Goal: Navigation & Orientation: Find specific page/section

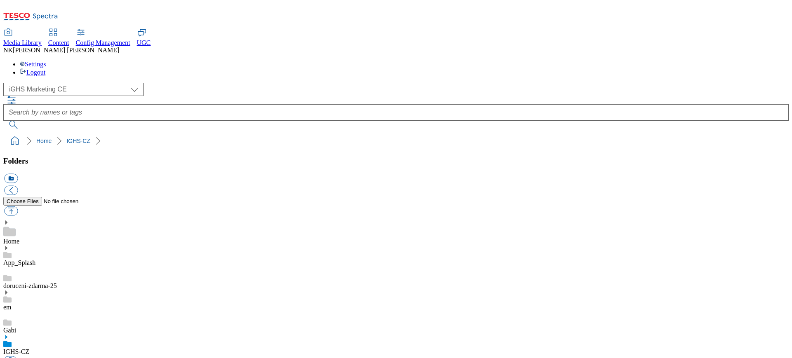
select select "flare-ighs-ce-mktg"
click at [214, 83] on div "( optional ) All all Clubcard Boost UK Clubcard Marketing Clubcard ROI clubcard…" at bounding box center [395, 89] width 785 height 13
click at [167, 83] on div "( optional ) All all Clubcard Boost UK Clubcard Marketing Clubcard ROI clubcard…" at bounding box center [395, 89] width 785 height 13
click at [19, 238] on link "Home" at bounding box center [11, 241] width 16 height 7
click at [178, 83] on div "( optional ) All all Clubcard Boost UK Clubcard Marketing Clubcard ROI clubcard…" at bounding box center [395, 89] width 785 height 13
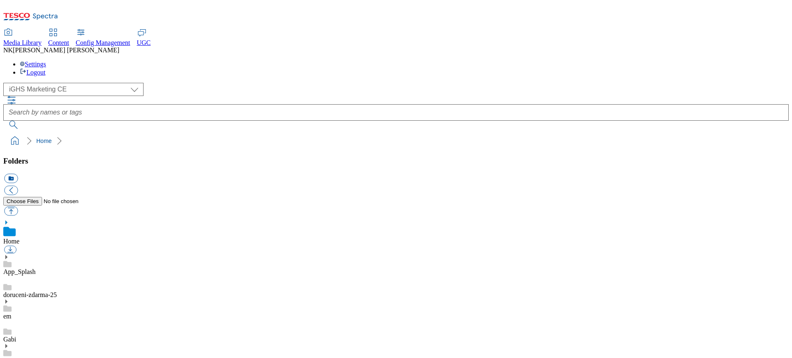
click at [85, 133] on ol "Home" at bounding box center [398, 141] width 780 height 16
click at [91, 83] on div "( optional ) All all Clubcard Boost UK Clubcard Marketing Clubcard ROI clubcard…" at bounding box center [395, 116] width 785 height 66
click at [9, 344] on icon at bounding box center [6, 347] width 6 height 6
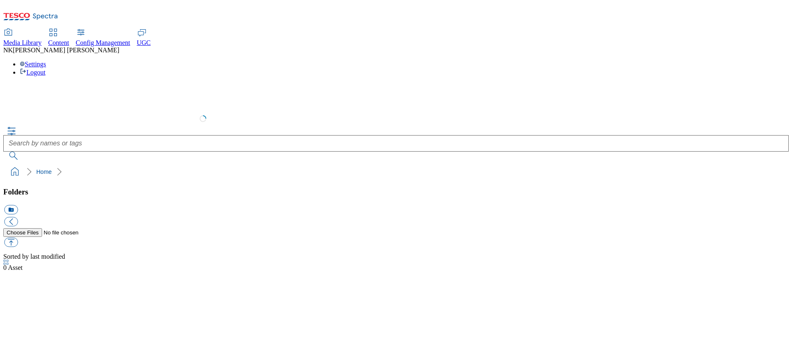
select select "flare-ighs-ce-mktg"
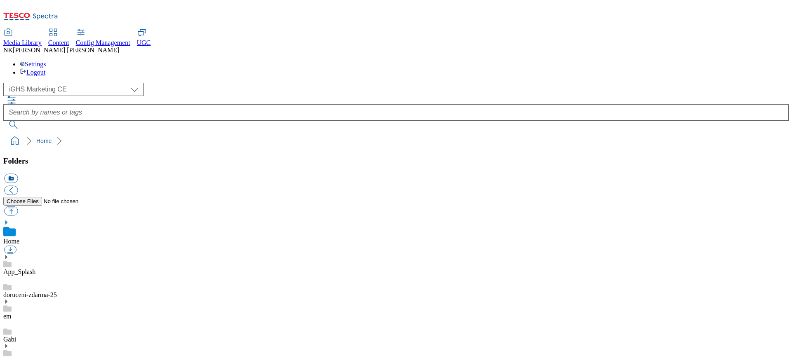
click at [142, 83] on div "( optional ) All all Clubcard Boost UK Clubcard Marketing Clubcard ROI clubcard…" at bounding box center [395, 116] width 785 height 66
click at [9, 220] on icon at bounding box center [6, 223] width 6 height 6
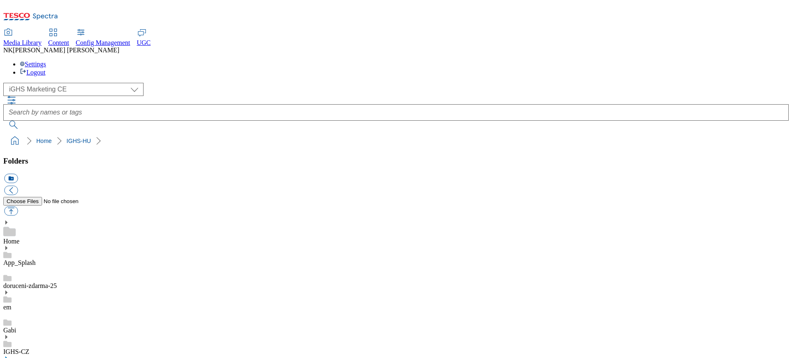
click at [166, 133] on ol "Home IGHS-HU" at bounding box center [398, 141] width 780 height 16
click at [116, 133] on ol "Home IGHS-HU" at bounding box center [398, 141] width 780 height 16
click at [153, 133] on ol "Home IGHS-HU" at bounding box center [398, 141] width 780 height 16
click at [143, 83] on div "( optional ) All all Clubcard Boost UK Clubcard Marketing Clubcard ROI clubcard…" at bounding box center [395, 106] width 785 height 46
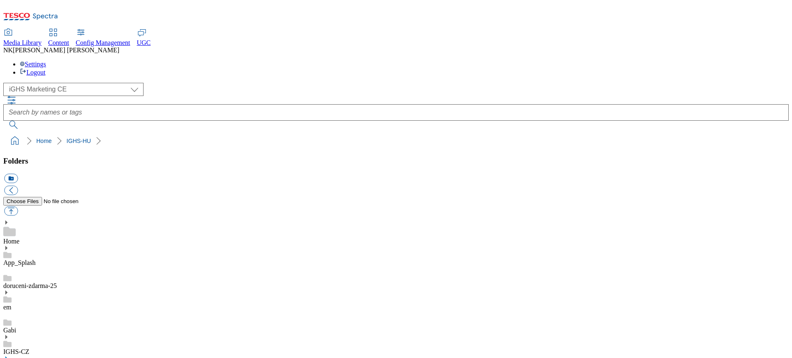
click at [170, 83] on div "( optional ) All all Clubcard Boost UK Clubcard Marketing Clubcard ROI clubcard…" at bounding box center [395, 106] width 785 height 46
click at [52, 157] on div "Folders icon_new_folder" at bounding box center [395, 187] width 785 height 61
click at [29, 349] on link "IGHS-CZ" at bounding box center [16, 352] width 26 height 7
click at [165, 83] on div "( optional ) All all Clubcard Boost UK Clubcard Marketing Clubcard ROI clubcard…" at bounding box center [395, 116] width 785 height 66
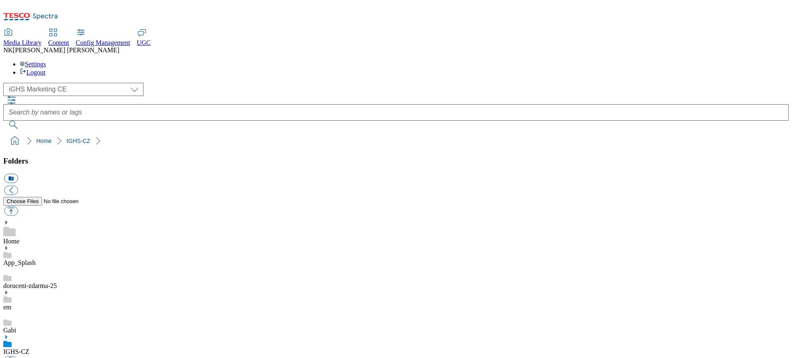
click at [179, 83] on div "( optional ) All all Clubcard Boost UK Clubcard Marketing Clubcard ROI clubcard…" at bounding box center [395, 89] width 785 height 13
click at [196, 83] on div "( optional ) All all Clubcard Boost UK Clubcard Marketing Clubcard ROI clubcard…" at bounding box center [395, 89] width 785 height 13
click at [152, 83] on div "( optional ) All all Clubcard Boost UK Clubcard Marketing Clubcard ROI clubcard…" at bounding box center [395, 89] width 785 height 13
click at [162, 133] on ol "Home IGHS-CZ" at bounding box center [398, 141] width 780 height 16
click at [60, 157] on div "Folders icon_new_folder" at bounding box center [395, 187] width 785 height 61
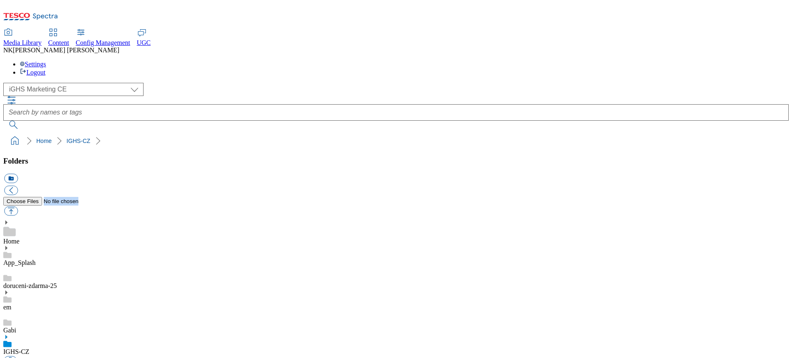
click at [60, 157] on div "Folders icon_new_folder" at bounding box center [395, 187] width 785 height 61
click at [31, 157] on div "Folders icon_new_folder" at bounding box center [395, 187] width 785 height 61
click at [142, 133] on ol "Home IGHS-CZ" at bounding box center [398, 141] width 780 height 16
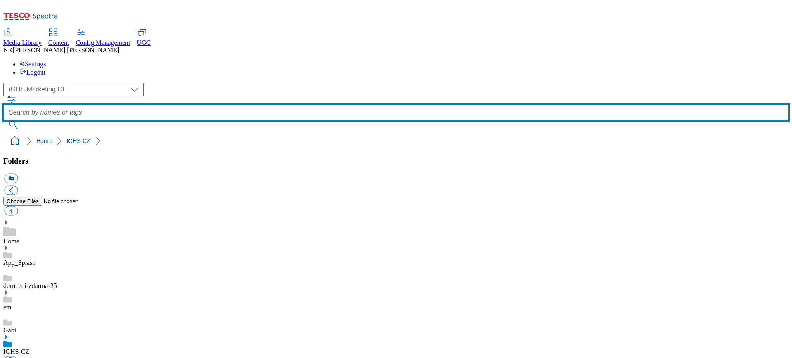
click at [308, 104] on input "text" at bounding box center [395, 112] width 785 height 17
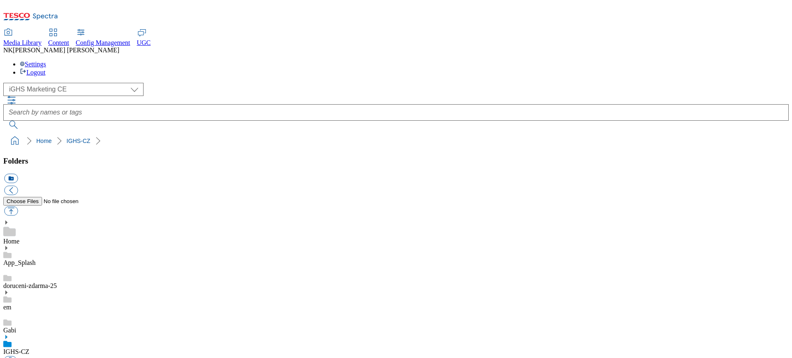
click at [207, 83] on div "( optional ) All all Clubcard Boost UK Clubcard Marketing Clubcard ROI clubcard…" at bounding box center [395, 89] width 785 height 13
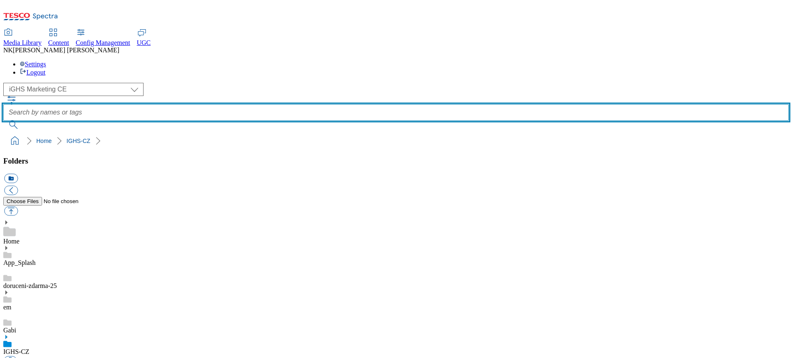
drag, startPoint x: 268, startPoint y: 53, endPoint x: 262, endPoint y: 53, distance: 5.4
click at [267, 96] on div at bounding box center [395, 112] width 785 height 33
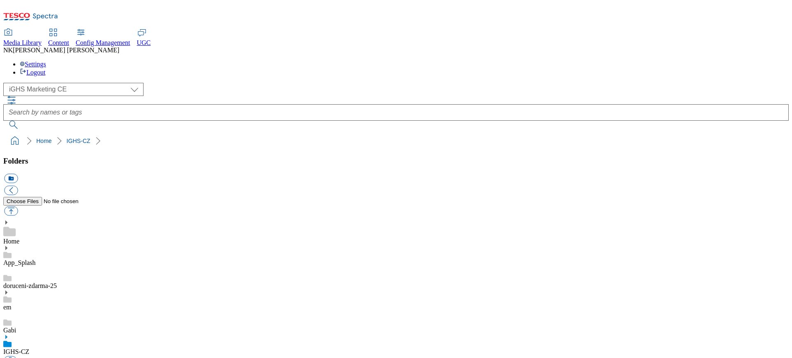
click at [17, 95] on icon "button" at bounding box center [12, 100] width 10 height 10
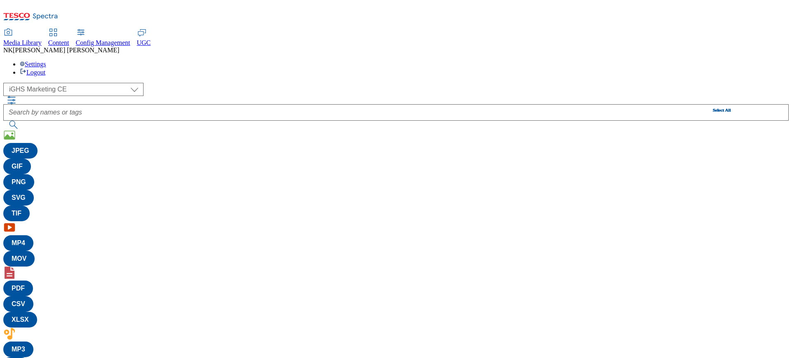
click at [196, 83] on div "( optional ) All all Clubcard Boost UK Clubcard Marketing Clubcard ROI clubcard…" at bounding box center [395, 89] width 785 height 13
click at [38, 143] on button "JPEG" at bounding box center [20, 151] width 34 height 16
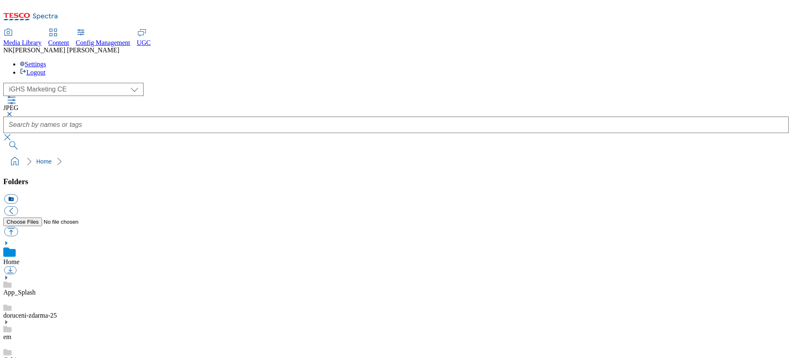
click at [184, 83] on div "( optional ) All all Clubcard Boost UK Clubcard Marketing Clubcard ROI clubcard…" at bounding box center [395, 116] width 785 height 67
click at [13, 112] on button "button" at bounding box center [8, 114] width 10 height 5
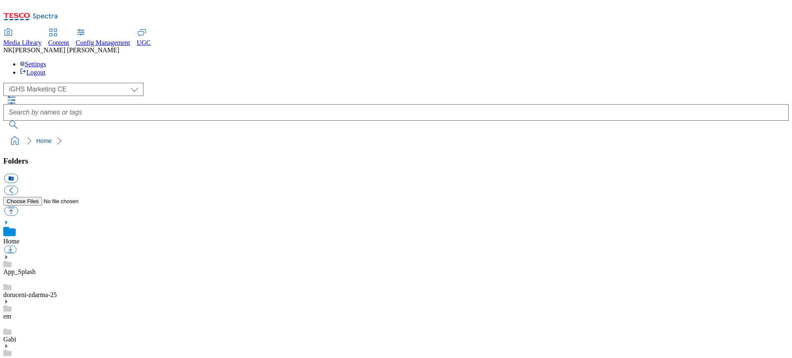
click at [17, 95] on icon "button" at bounding box center [12, 100] width 10 height 10
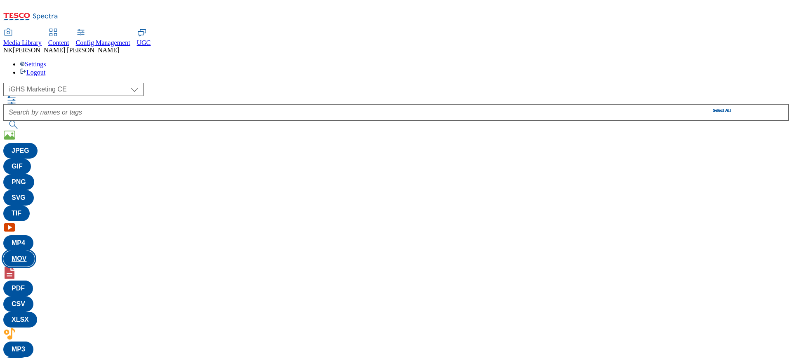
click at [35, 251] on button "MOV" at bounding box center [18, 259] width 31 height 16
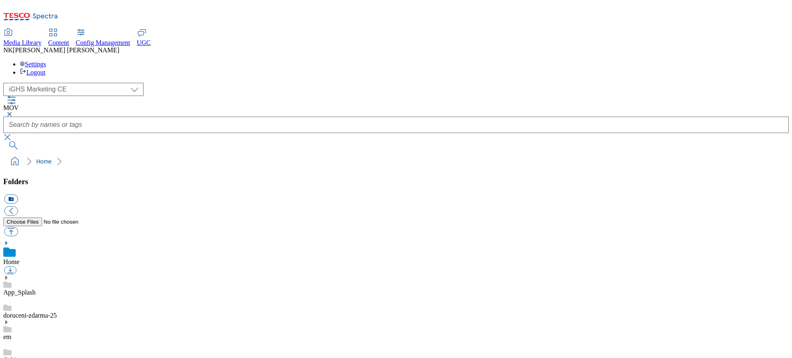
drag, startPoint x: 283, startPoint y: 50, endPoint x: 295, endPoint y: 50, distance: 12.4
click at [13, 112] on button "button" at bounding box center [8, 114] width 10 height 5
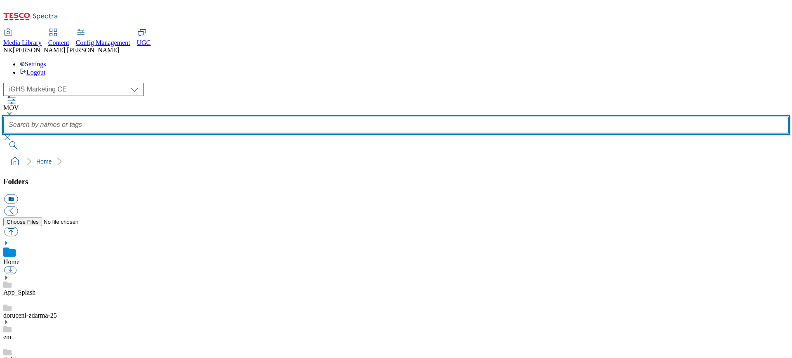
click at [290, 117] on input "text" at bounding box center [395, 125] width 785 height 17
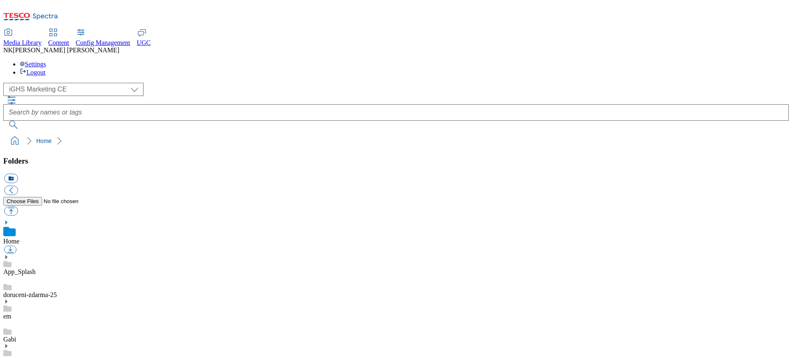
click at [17, 95] on icon "button" at bounding box center [12, 100] width 10 height 10
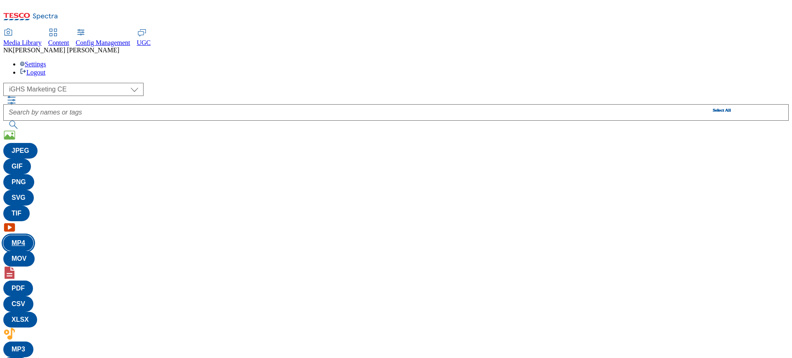
click at [33, 236] on button "MP4" at bounding box center [18, 244] width 30 height 16
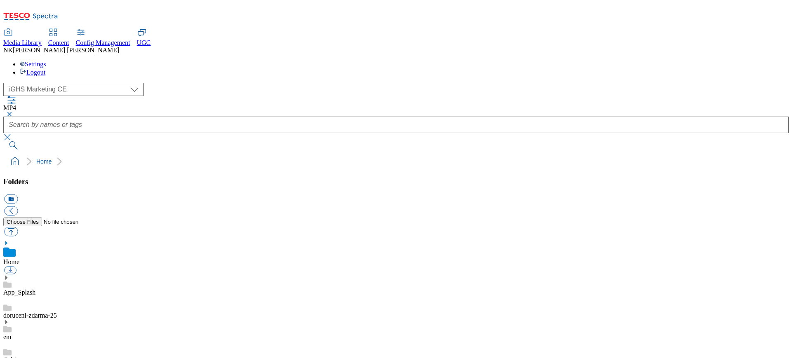
click at [187, 154] on ol "Home" at bounding box center [398, 162] width 780 height 16
click at [204, 83] on div "( optional ) All all Clubcard Boost UK Clubcard Marketing Clubcard ROI clubcard…" at bounding box center [395, 89] width 785 height 13
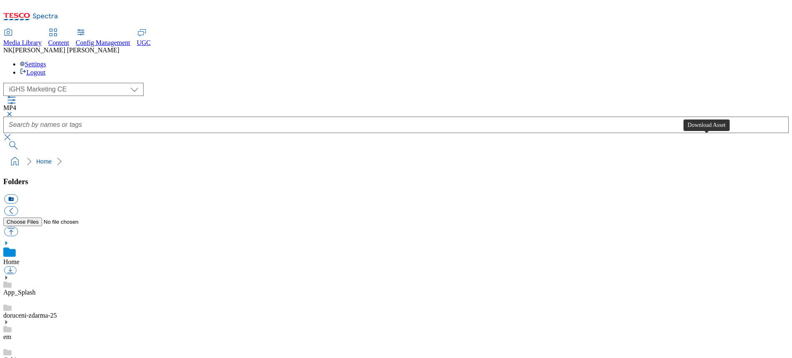
scroll to position [0, 0]
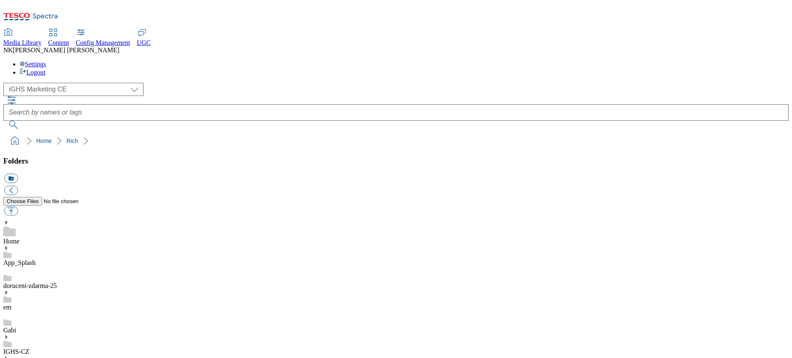
click at [187, 83] on div "( optional ) All all Clubcard Boost UK Clubcard Marketing Clubcard ROI clubcard…" at bounding box center [395, 89] width 785 height 13
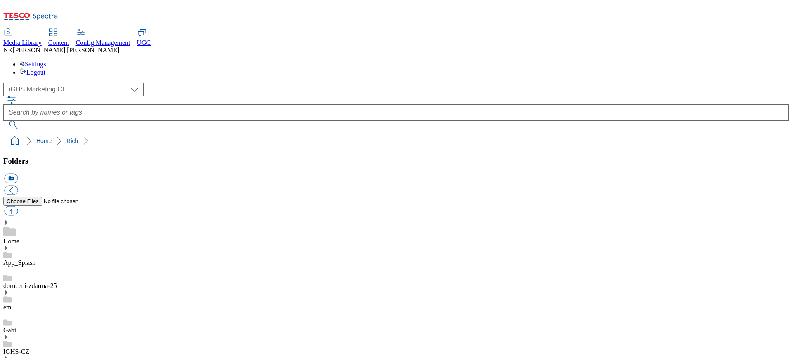
scroll to position [347, 0]
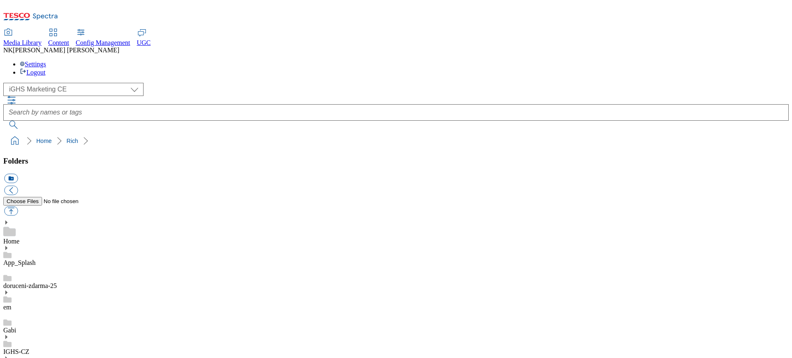
click at [203, 83] on div "( optional ) All all Clubcard Boost UK Clubcard Marketing Clubcard ROI clubcard…" at bounding box center [395, 89] width 785 height 13
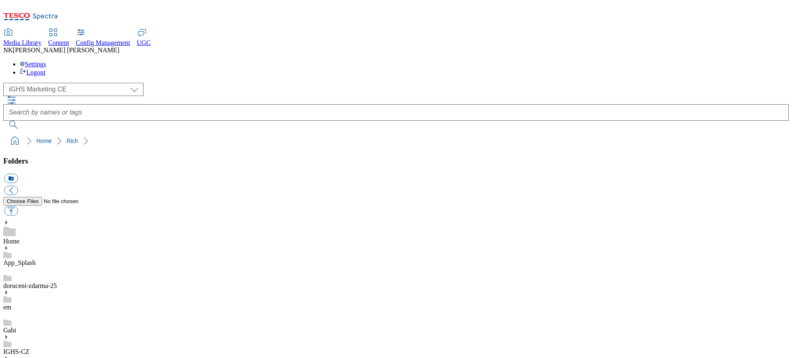
drag, startPoint x: 209, startPoint y: 51, endPoint x: 218, endPoint y: 55, distance: 9.6
click at [209, 83] on div "( optional ) All all Clubcard Boost UK Clubcard Marketing Clubcard ROI clubcard…" at bounding box center [395, 89] width 785 height 13
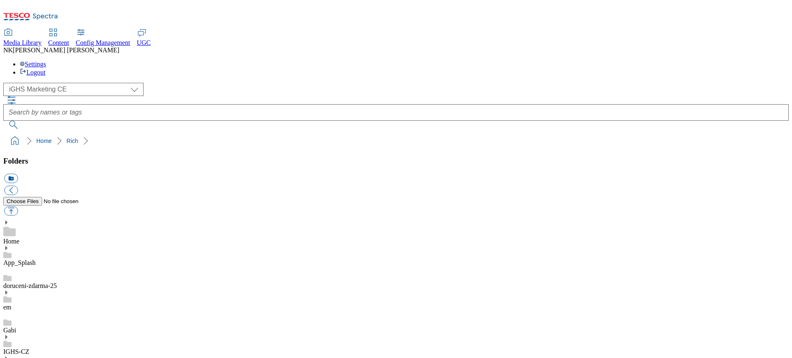
scroll to position [0, 0]
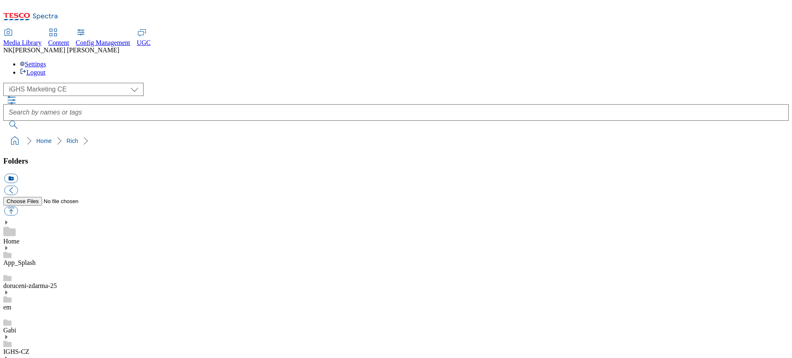
click at [29, 349] on link "IGHS-CZ" at bounding box center [16, 352] width 26 height 7
click at [229, 83] on div "( optional ) All all Clubcard Boost UK Clubcard Marketing Clubcard ROI clubcard…" at bounding box center [395, 89] width 785 height 13
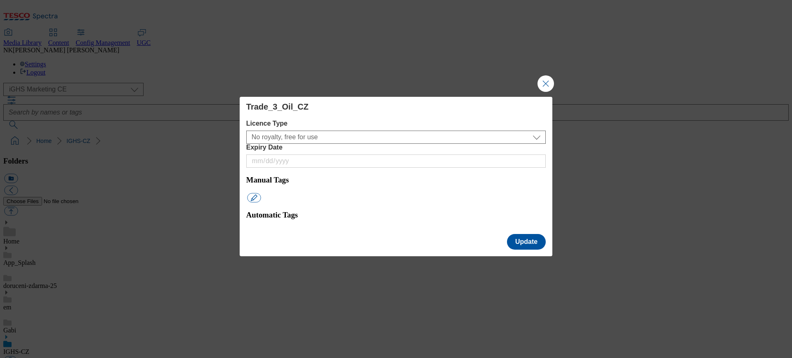
click at [549, 92] on button "Close Modal" at bounding box center [545, 83] width 17 height 17
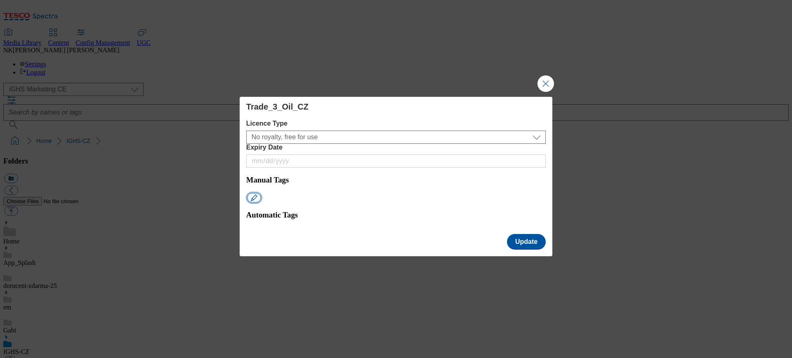
click at [260, 193] on button "Modal" at bounding box center [254, 197] width 14 height 9
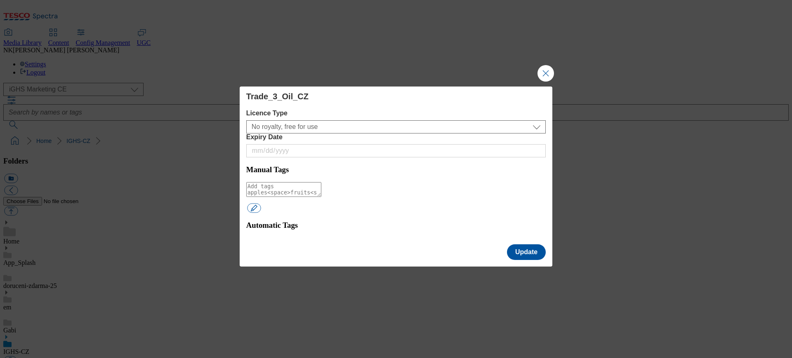
click at [321, 182] on textarea "Modal" at bounding box center [283, 189] width 75 height 15
click at [546, 79] on button "Close Modal" at bounding box center [545, 73] width 17 height 17
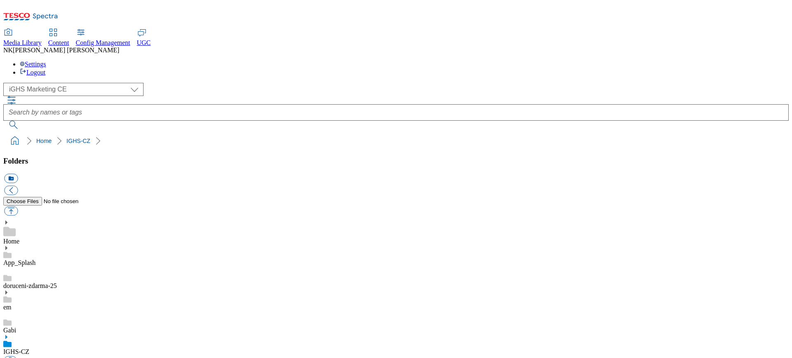
click at [300, 133] on ol "Home IGHS-CZ" at bounding box center [398, 141] width 780 height 16
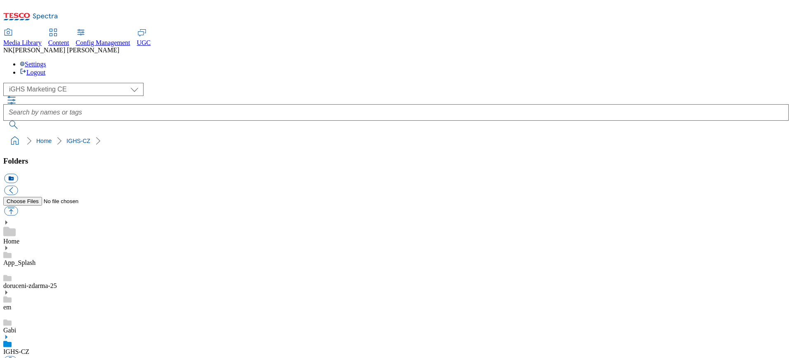
click at [206, 83] on div "( optional ) All all Clubcard Boost UK Clubcard Marketing Clubcard ROI clubcard…" at bounding box center [395, 106] width 785 height 46
click at [50, 220] on div "Home" at bounding box center [395, 233] width 785 height 26
click at [184, 83] on div "( optional ) All all Clubcard Boost UK Clubcard Marketing Clubcard ROI clubcard…" at bounding box center [395, 116] width 785 height 66
